Goal: Transaction & Acquisition: Purchase product/service

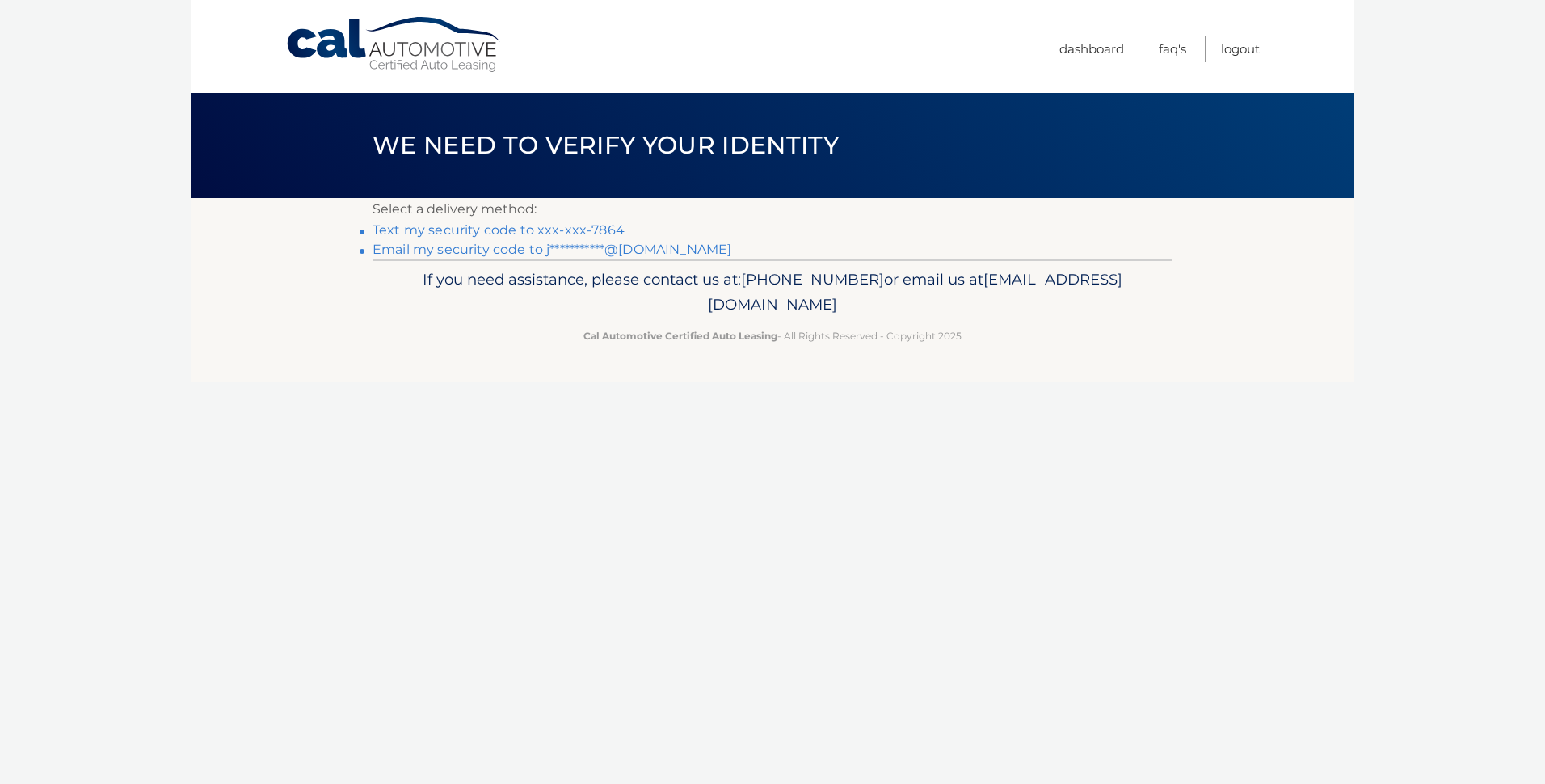
click at [599, 230] on link "Text my security code to xxx-xxx-7864" at bounding box center [498, 230] width 252 height 16
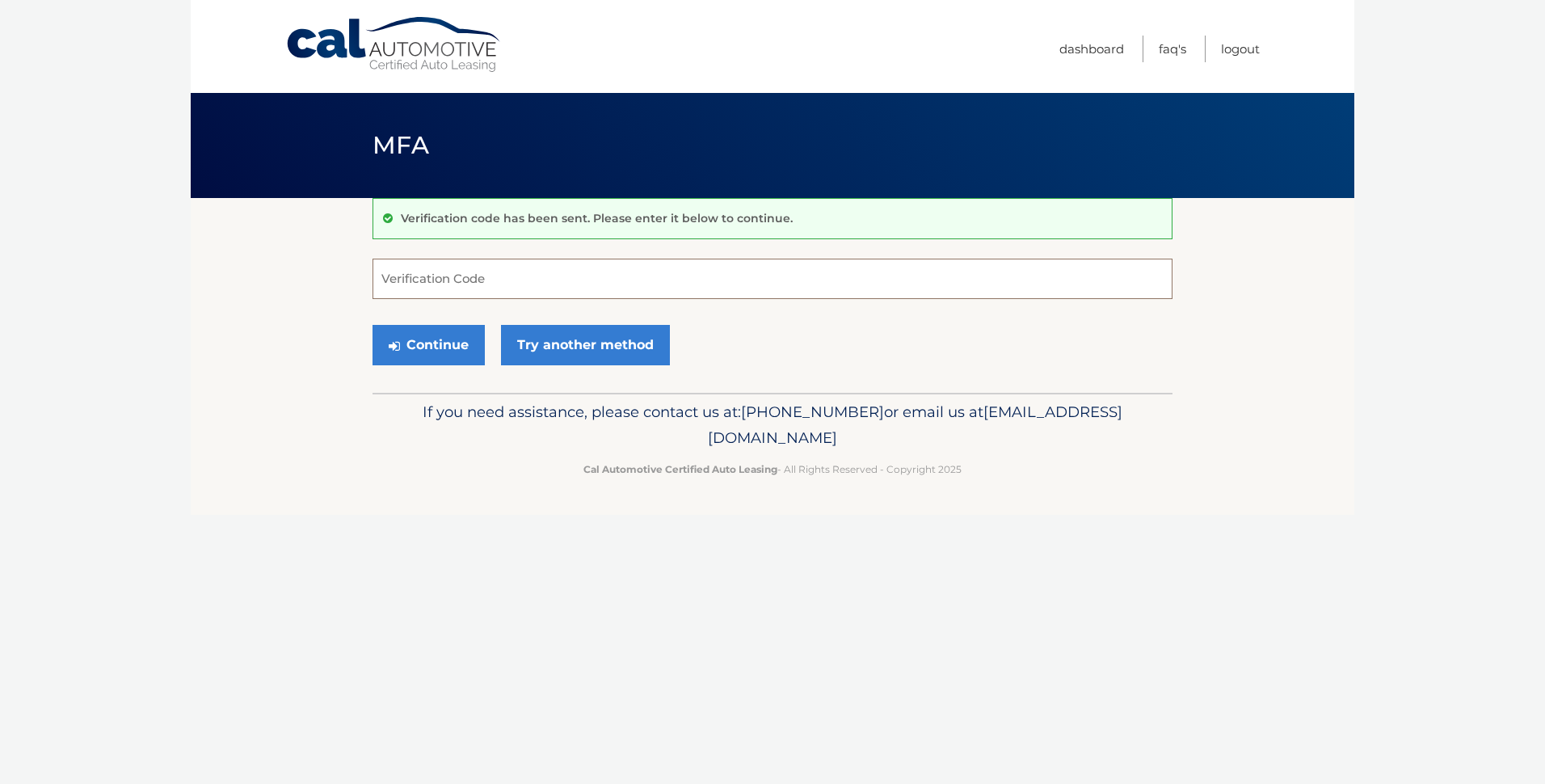
click at [409, 274] on input "Verification Code" at bounding box center [772, 279] width 800 height 41
type input "986500"
click at [409, 350] on button "Continue" at bounding box center [428, 344] width 113 height 41
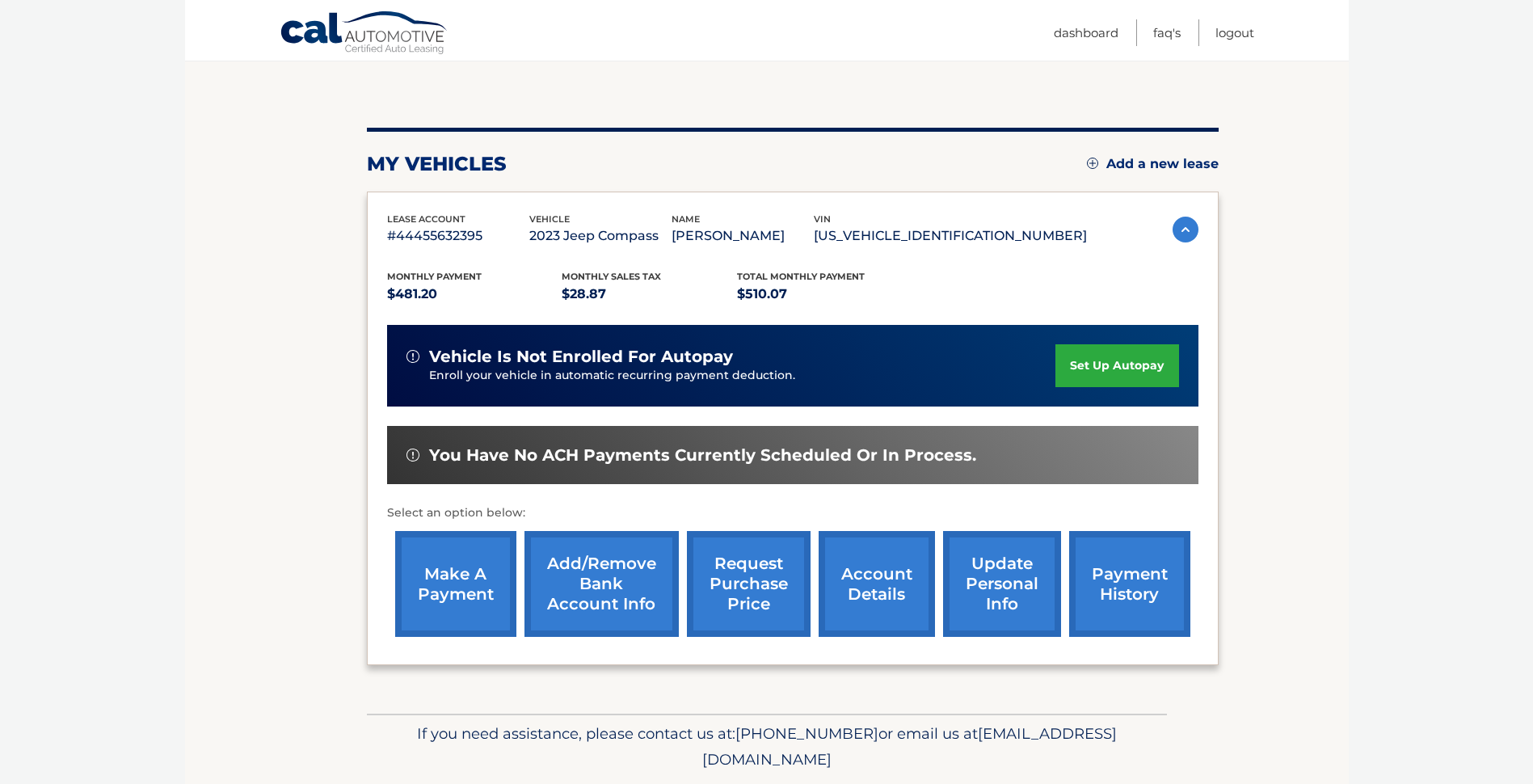
scroll to position [162, 0]
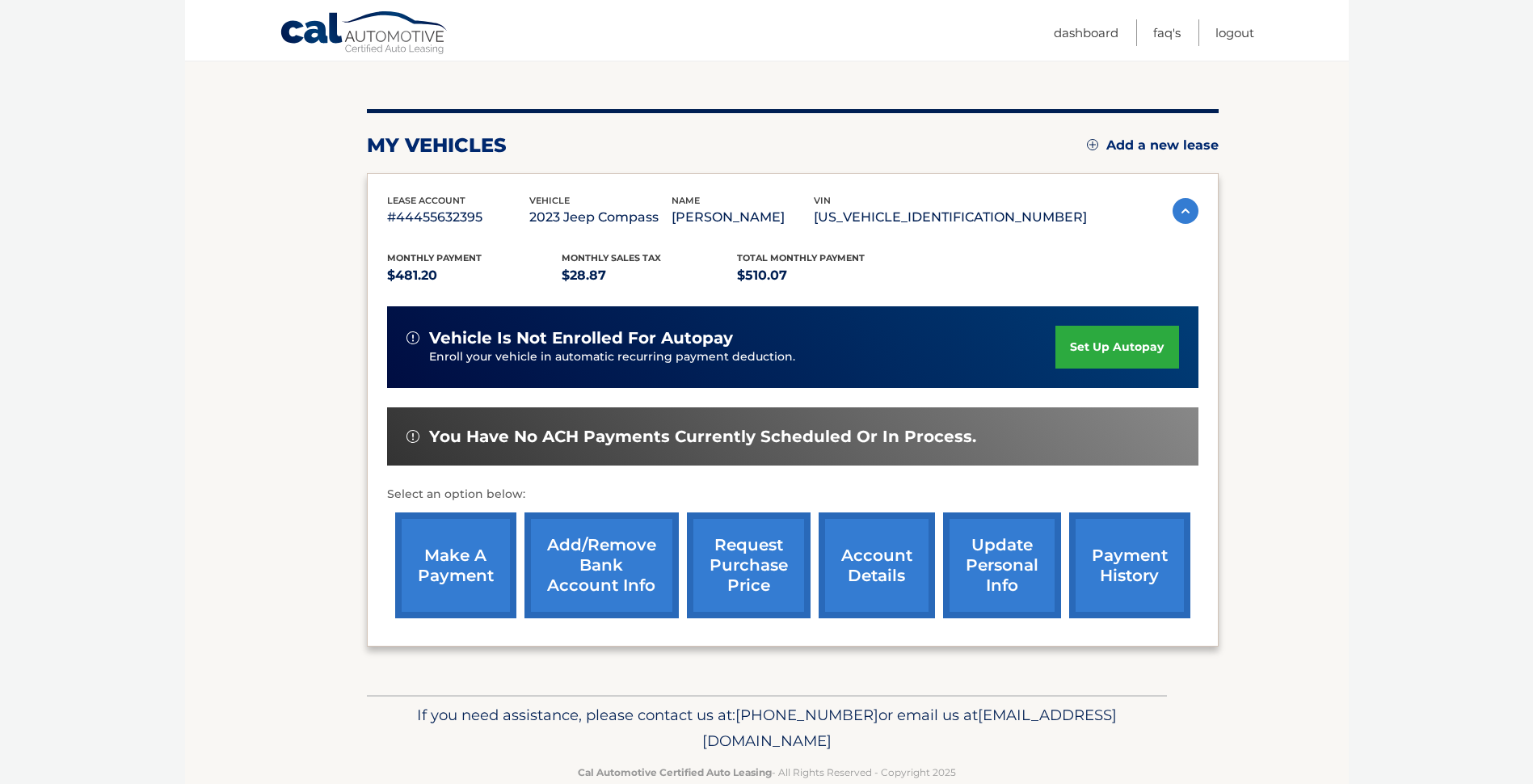
click at [455, 561] on link "make a payment" at bounding box center [456, 565] width 121 height 106
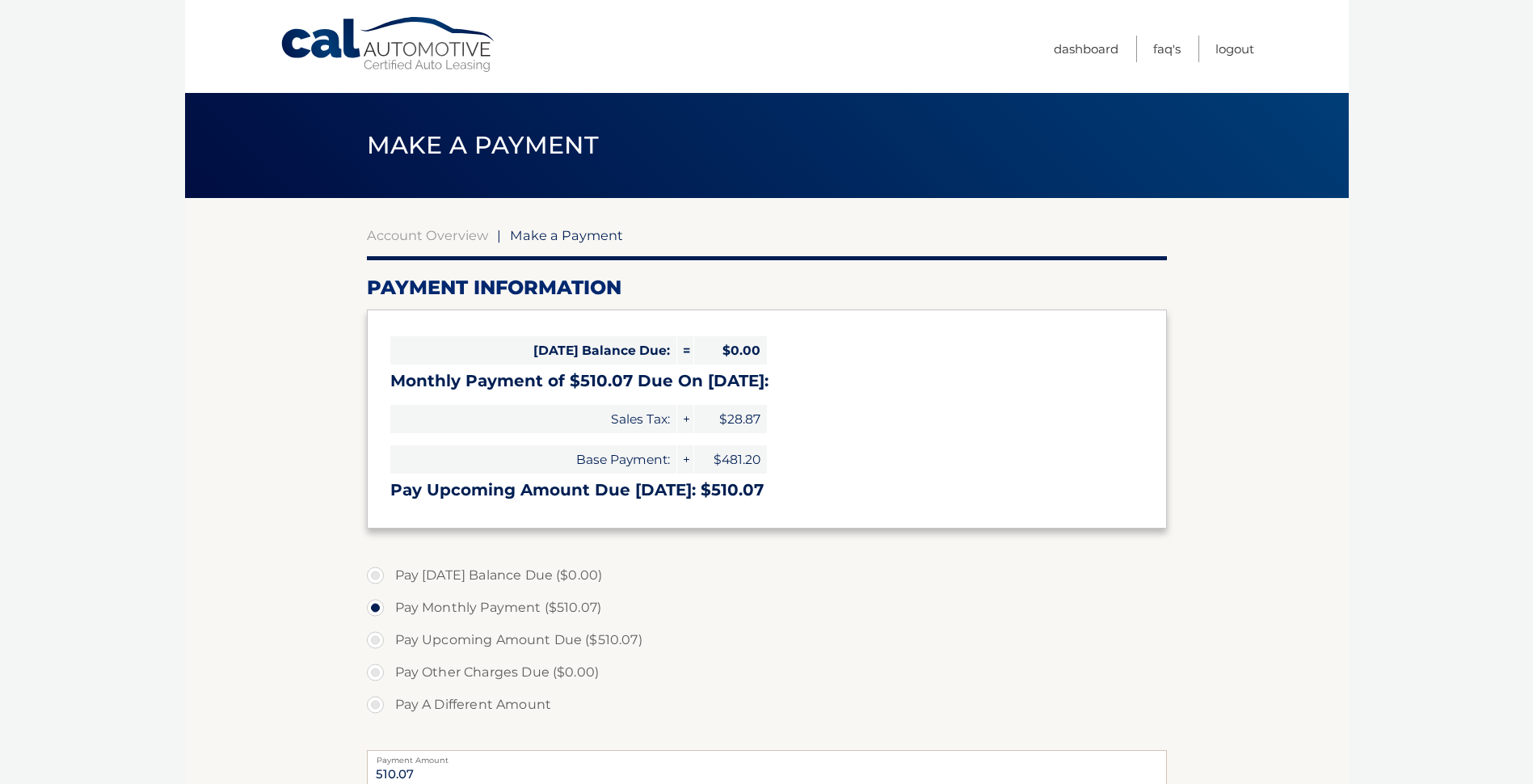
select select "YjllNmI4ZmUtNDdmNi00NjlkLTgyMTktMmM3NjYzMDQ4NDQ0"
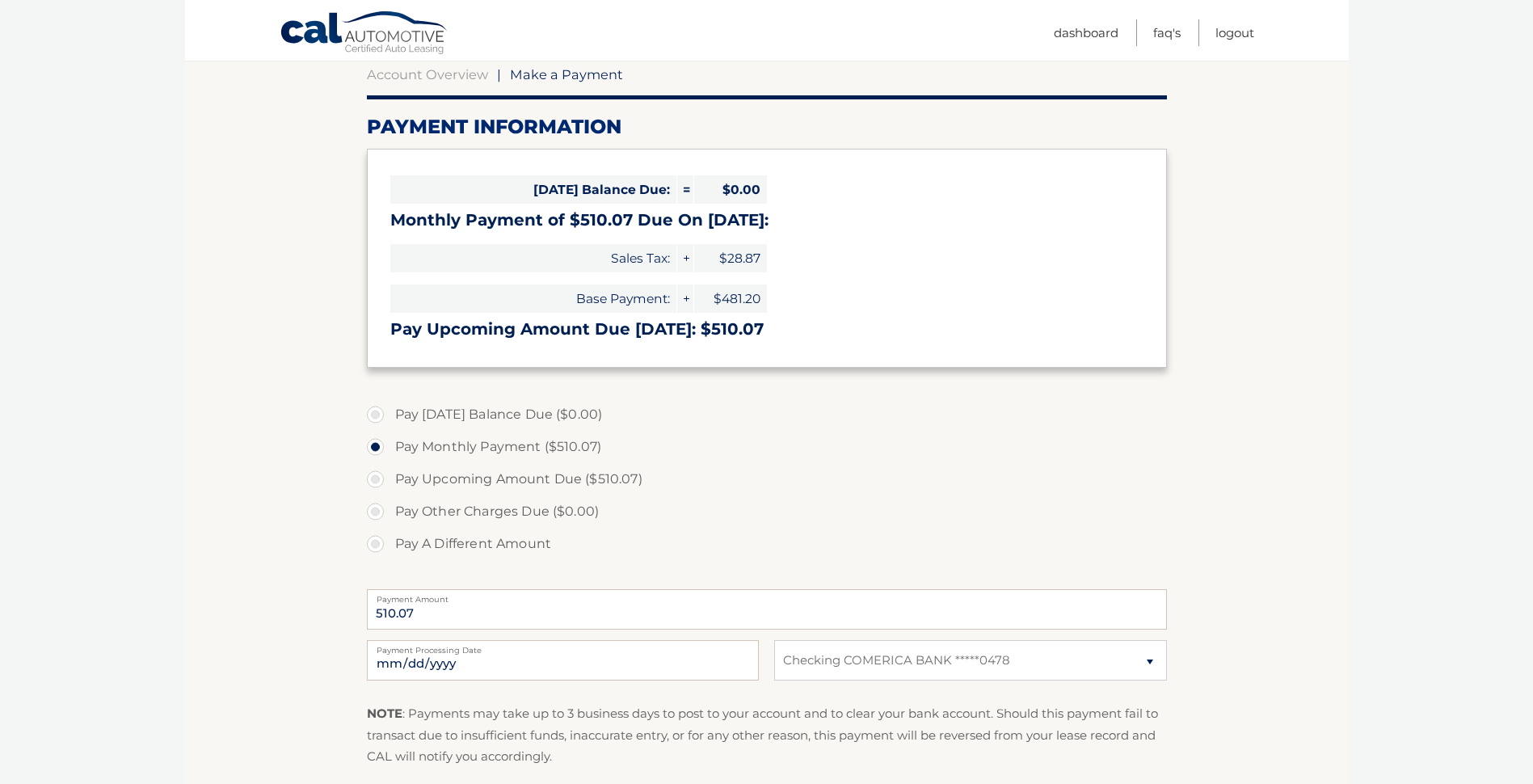
scroll to position [162, 0]
